Goal: Navigation & Orientation: Find specific page/section

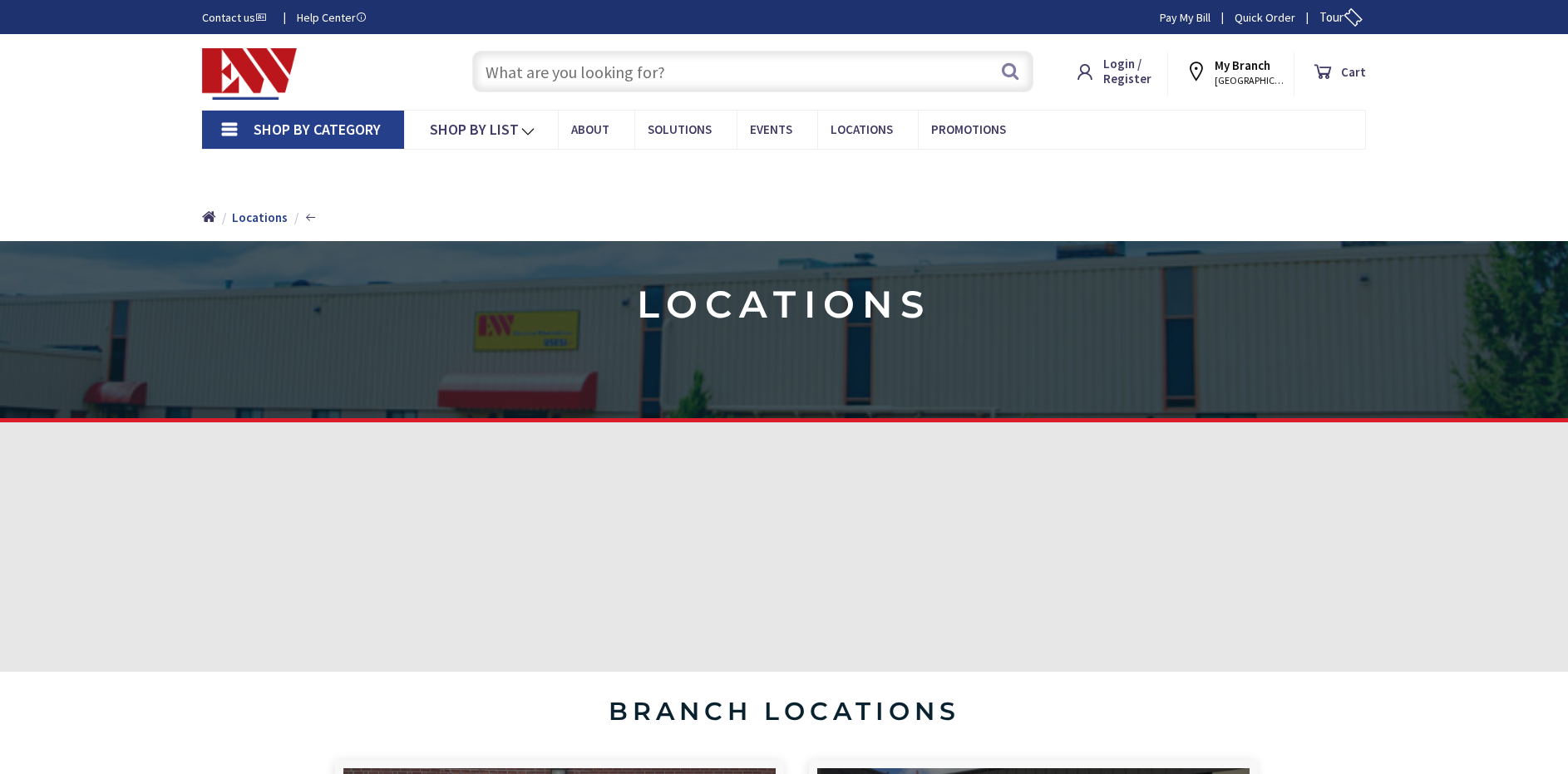
type input "[GEOGRAPHIC_DATA][STREET_ADDRESS][PERSON_NAME][GEOGRAPHIC_DATA]"
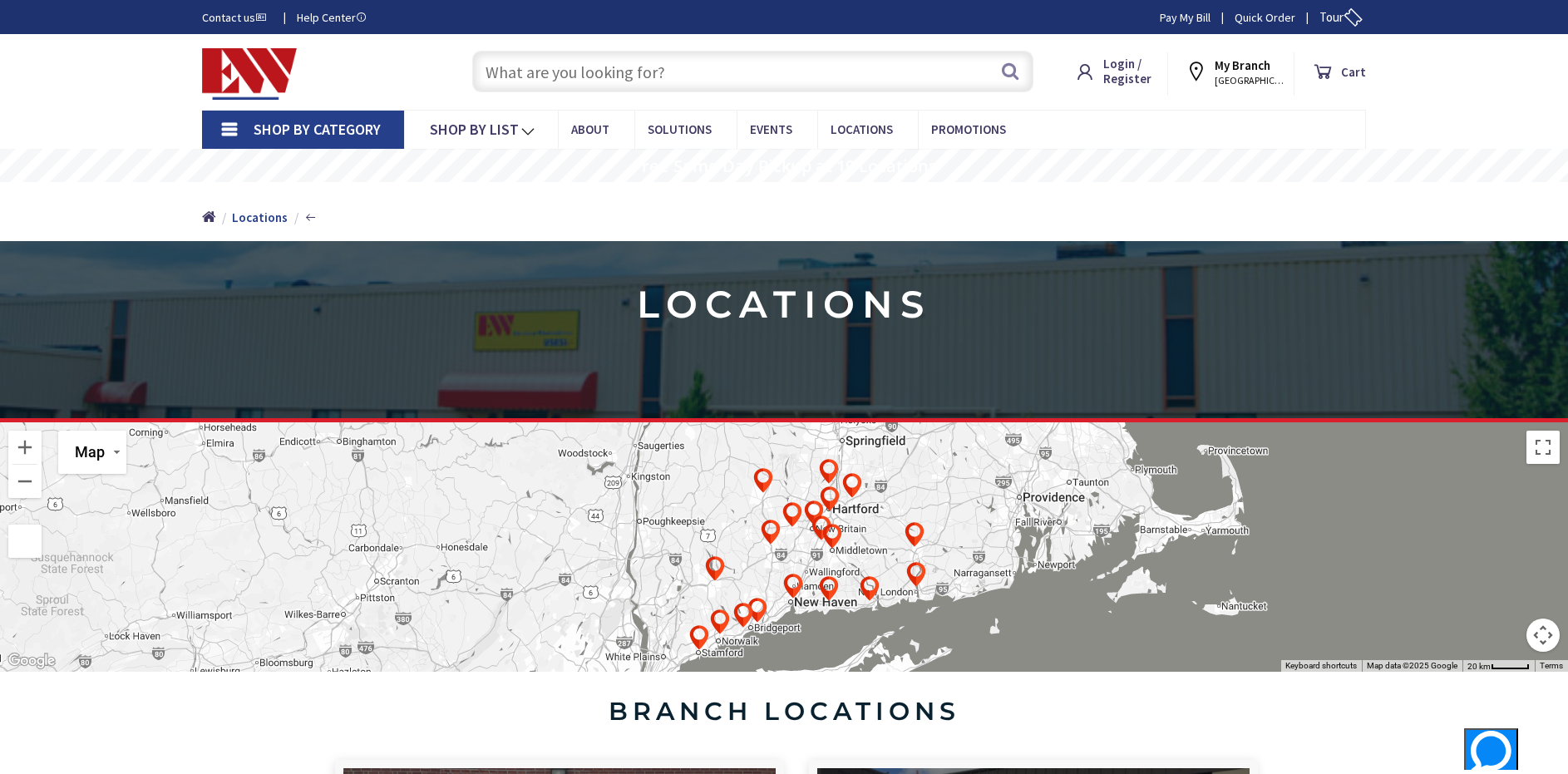
click at [218, 71] on img at bounding box center [250, 74] width 95 height 51
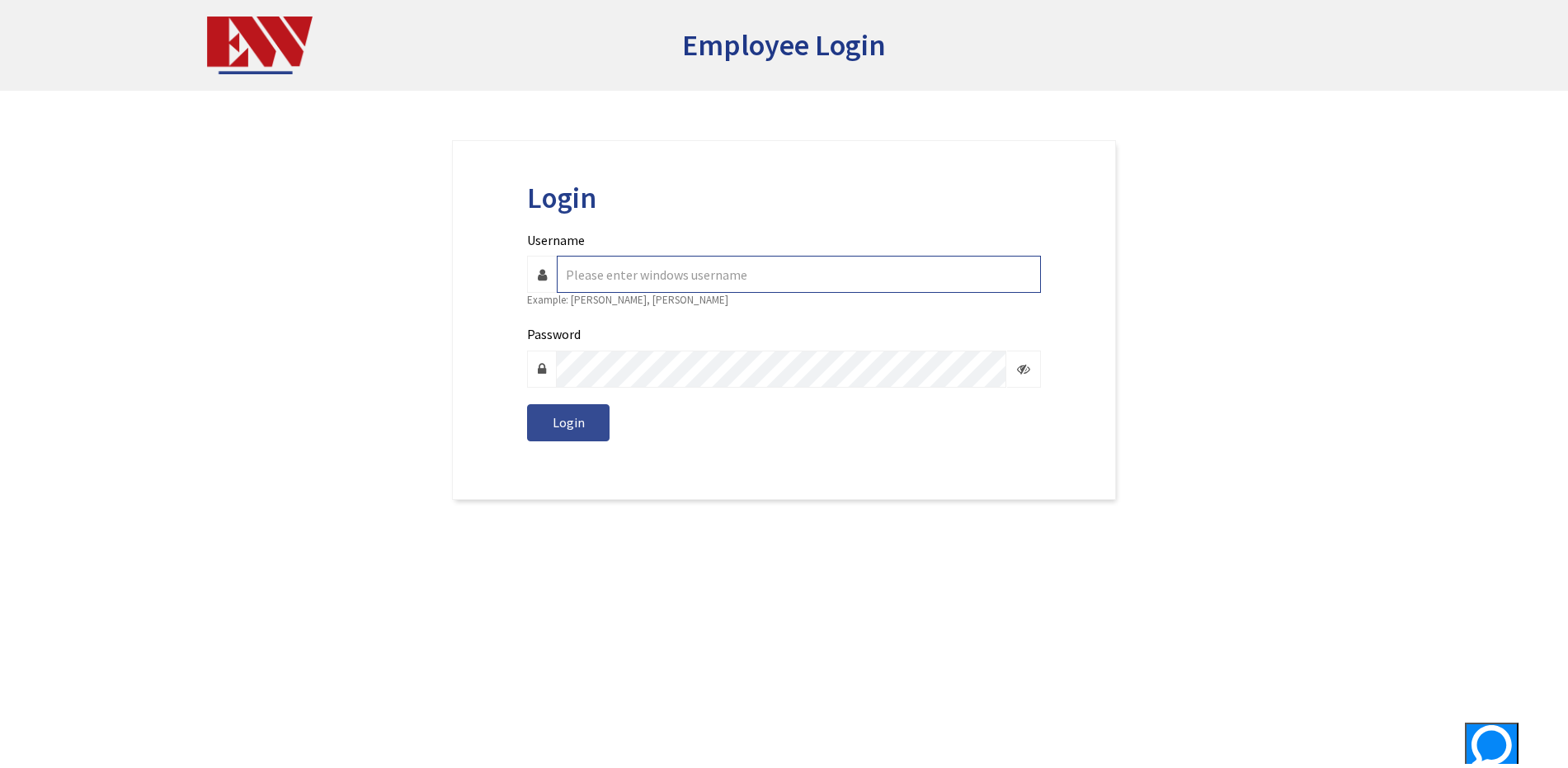
type input "manny.alvarez"
click at [542, 433] on button "Login" at bounding box center [569, 423] width 83 height 38
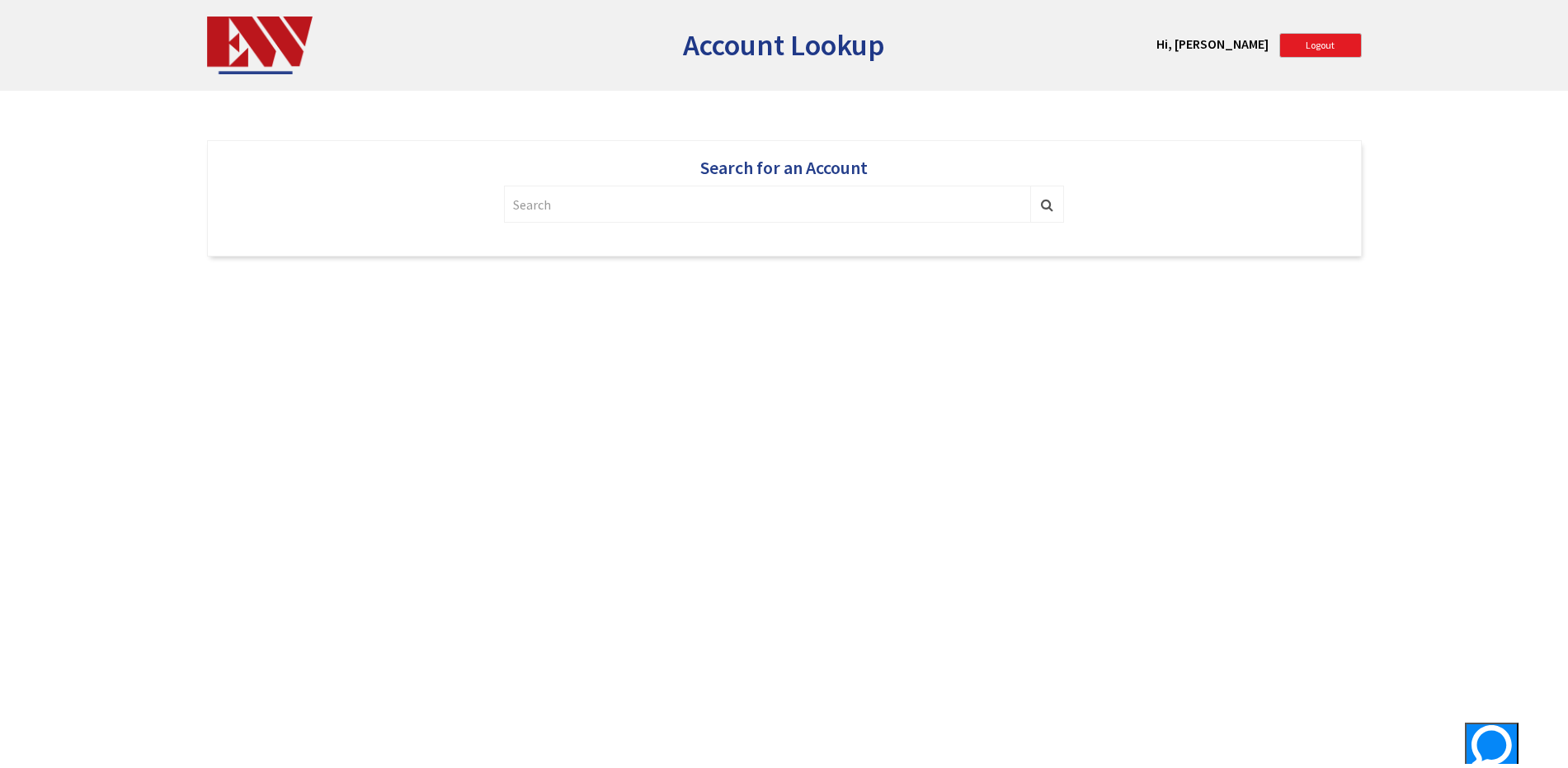
click at [556, 212] on input "text" at bounding box center [768, 205] width 527 height 38
type input "509159"
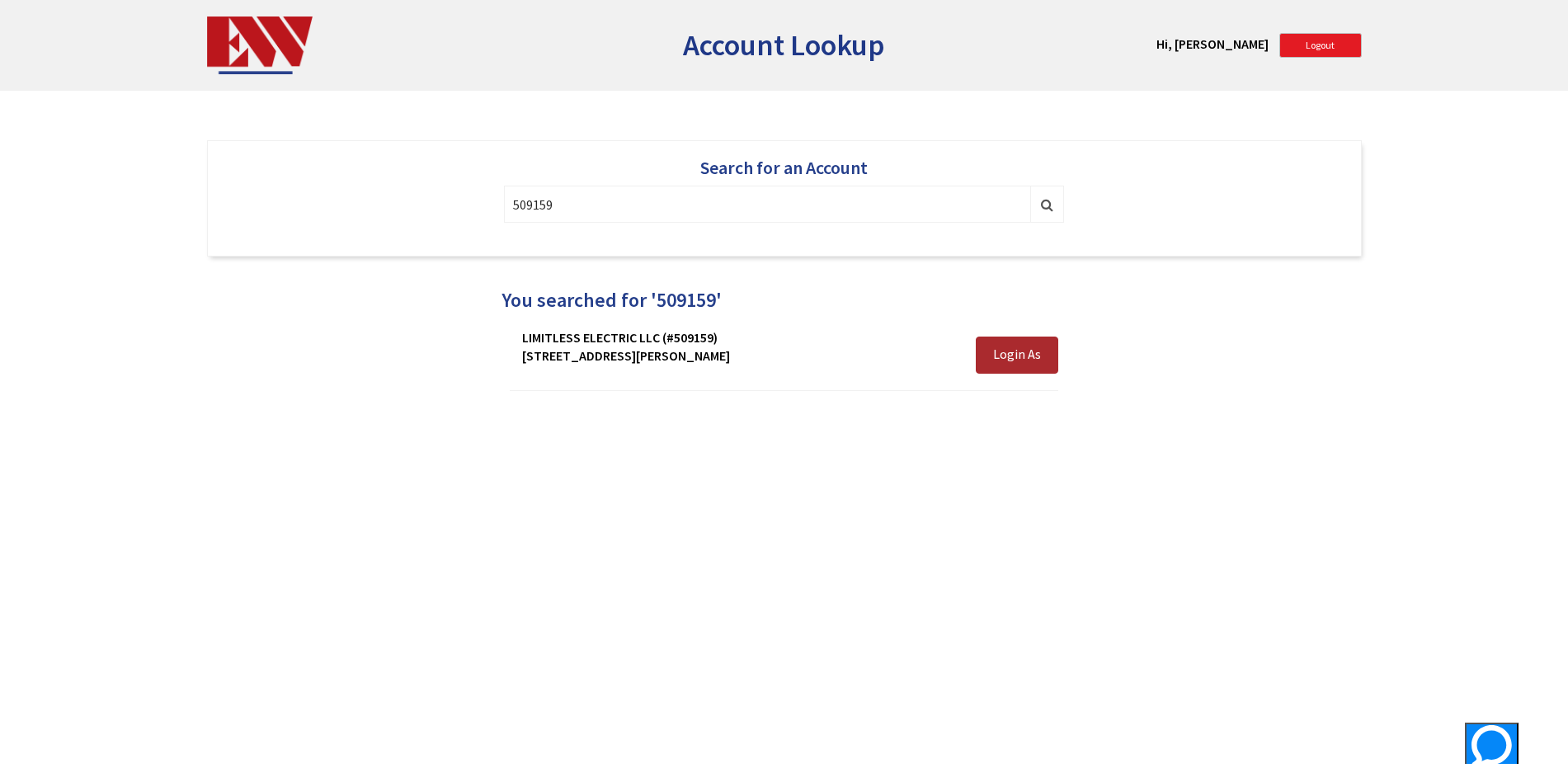
click at [997, 366] on button "Login As" at bounding box center [1017, 356] width 83 height 38
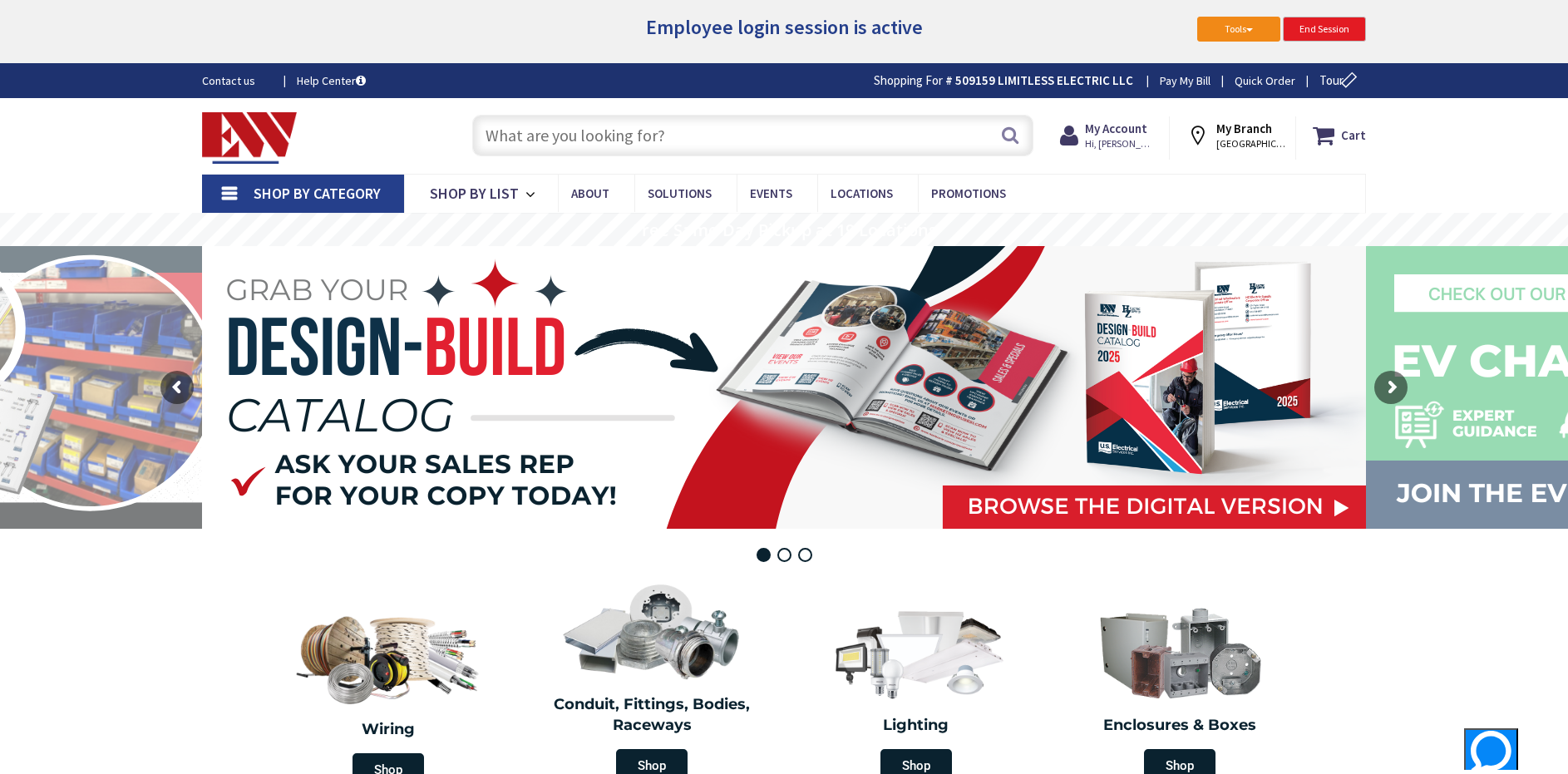
click at [1213, 37] on button "Tools" at bounding box center [1239, 29] width 83 height 25
drag, startPoint x: 828, startPoint y: 111, endPoint x: 1128, endPoint y: 140, distance: 301.4
click at [888, 118] on div "Search" at bounding box center [748, 134] width 569 height 53
click at [1141, 139] on span "Hi, [PERSON_NAME]" at bounding box center [1120, 144] width 71 height 13
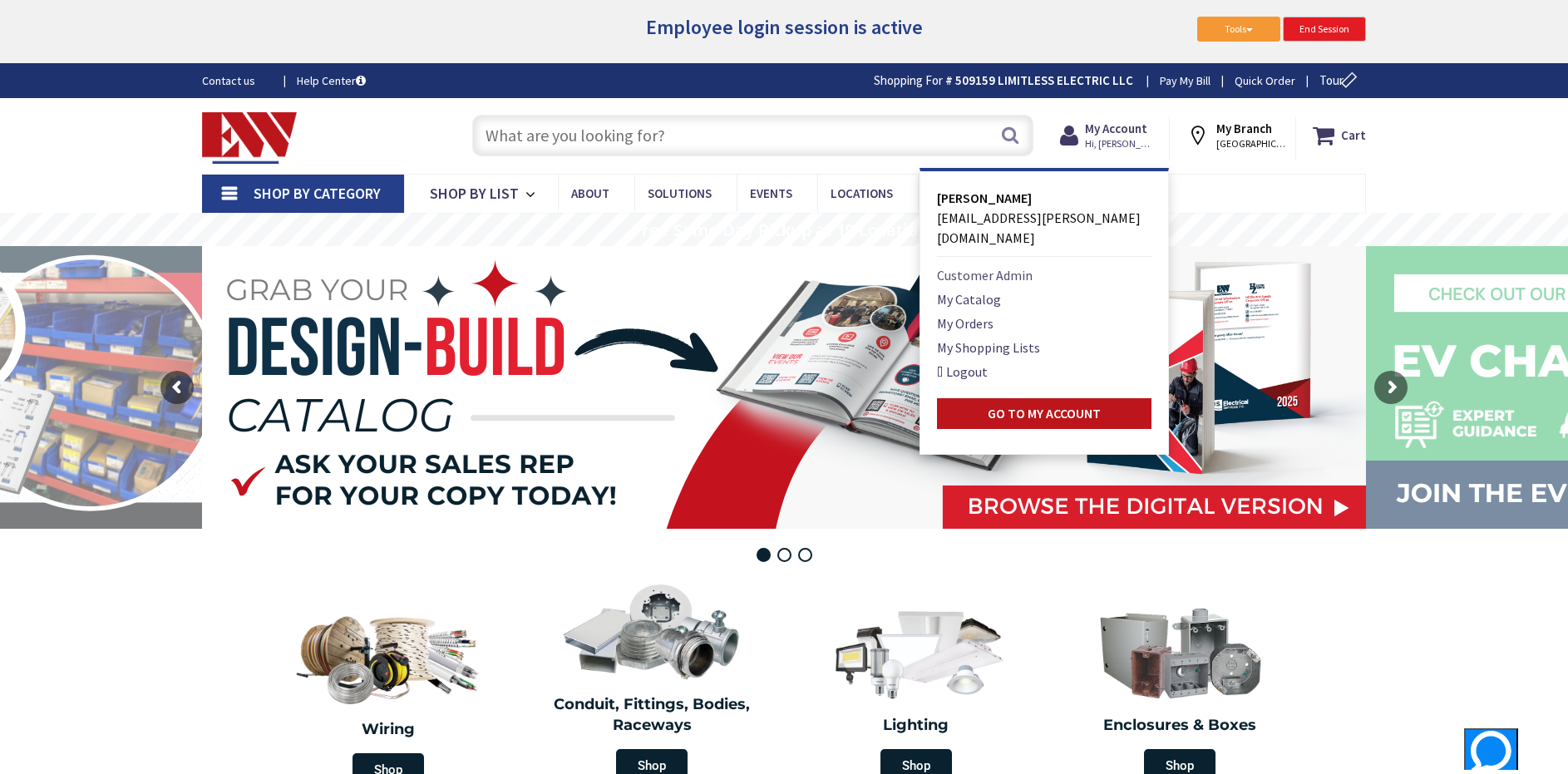
click at [1003, 265] on link "Customer Admin" at bounding box center [984, 274] width 96 height 20
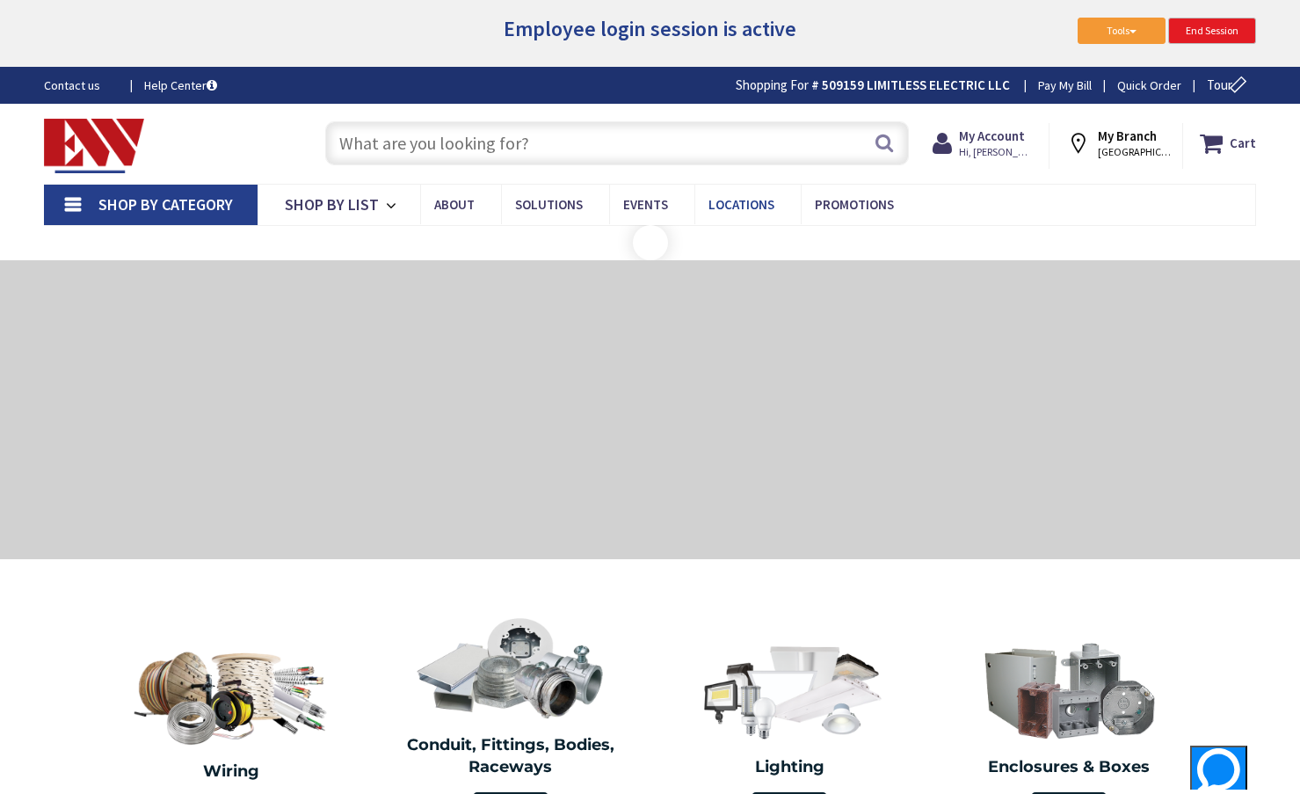
click at [759, 196] on span "Locations" at bounding box center [741, 204] width 66 height 17
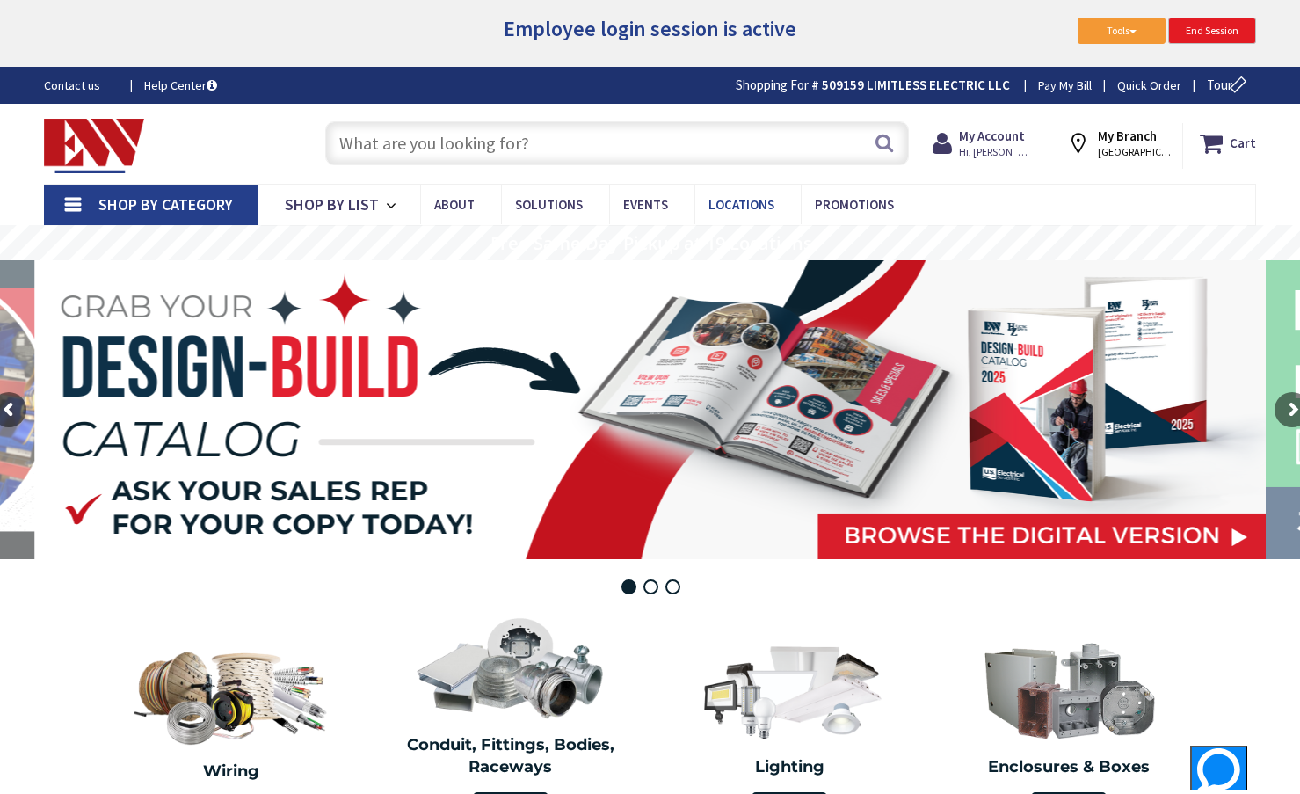
click at [759, 196] on span "Locations" at bounding box center [741, 204] width 66 height 17
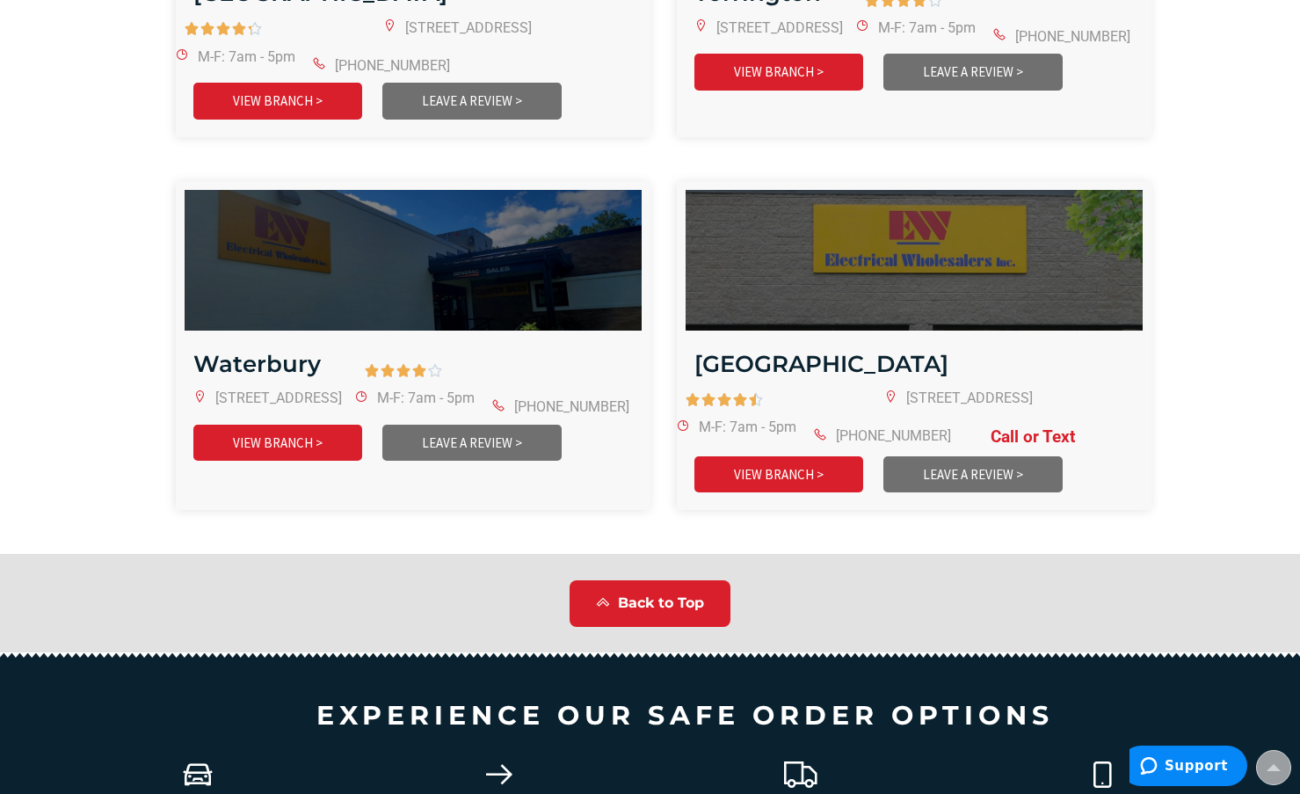
scroll to position [4043, 0]
